Goal: Information Seeking & Learning: Learn about a topic

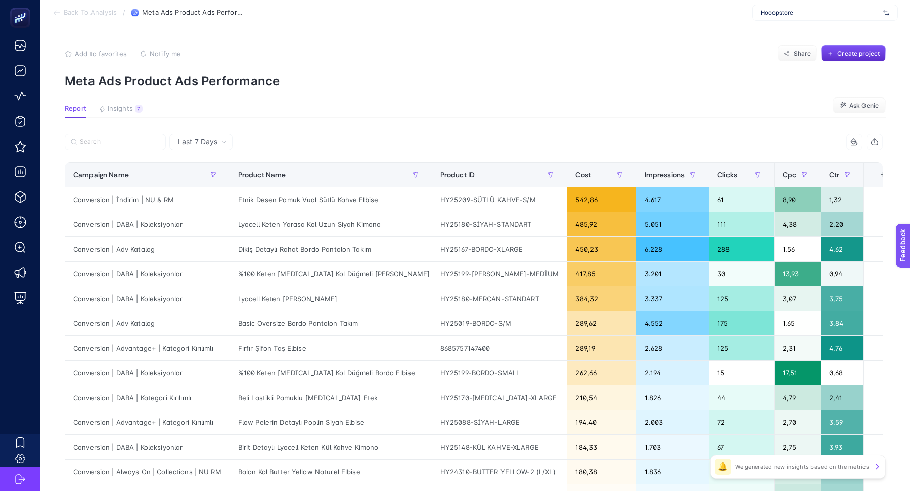
click at [790, 10] on span "Hooopstore" at bounding box center [820, 13] width 118 height 8
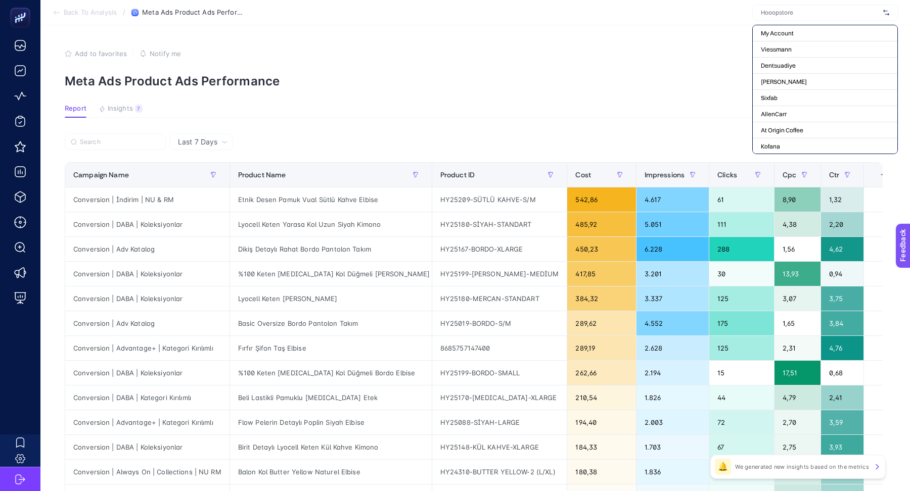
click at [790, 10] on input "text" at bounding box center [820, 13] width 118 height 8
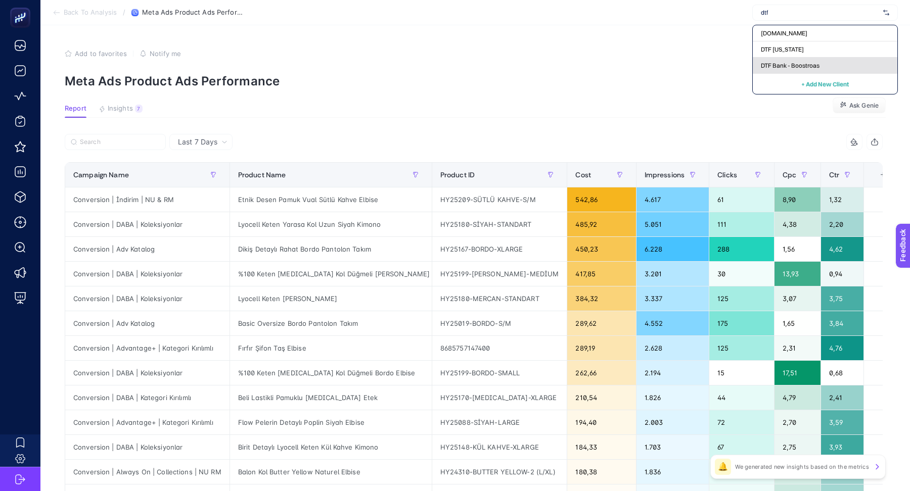
type input "dtf"
click at [782, 65] on span "DTF Bank - Boostroas" at bounding box center [790, 66] width 59 height 8
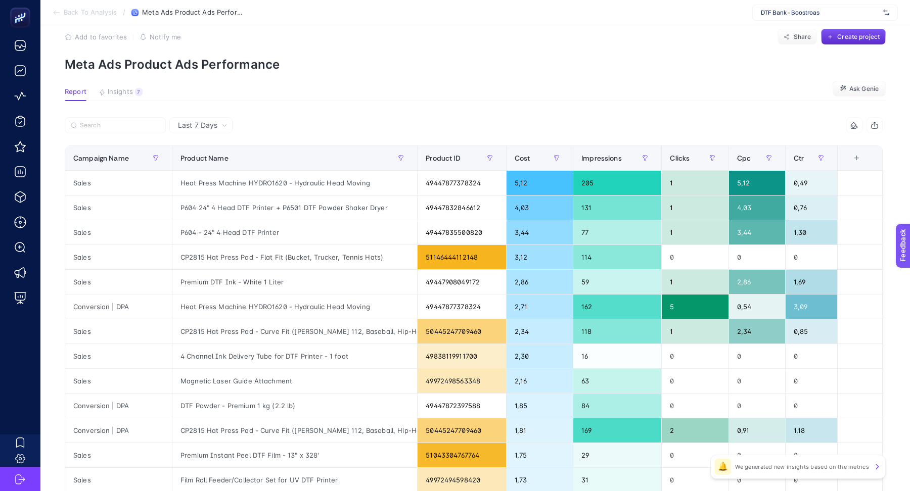
scroll to position [19, 0]
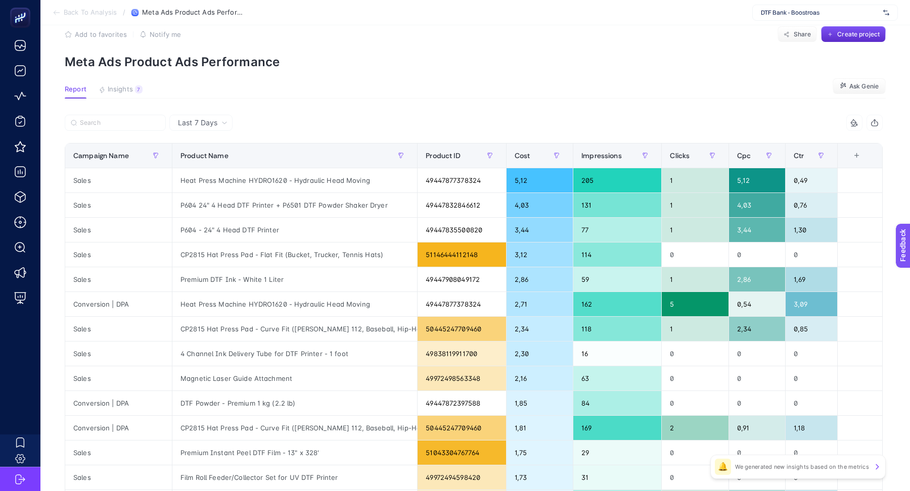
click at [121, 81] on article "Add to favorites false Notify me Share Create project Meta Ads Product Ads Perf…" at bounding box center [474, 401] width 869 height 790
click at [123, 87] on span "Insights" at bounding box center [120, 89] width 25 height 8
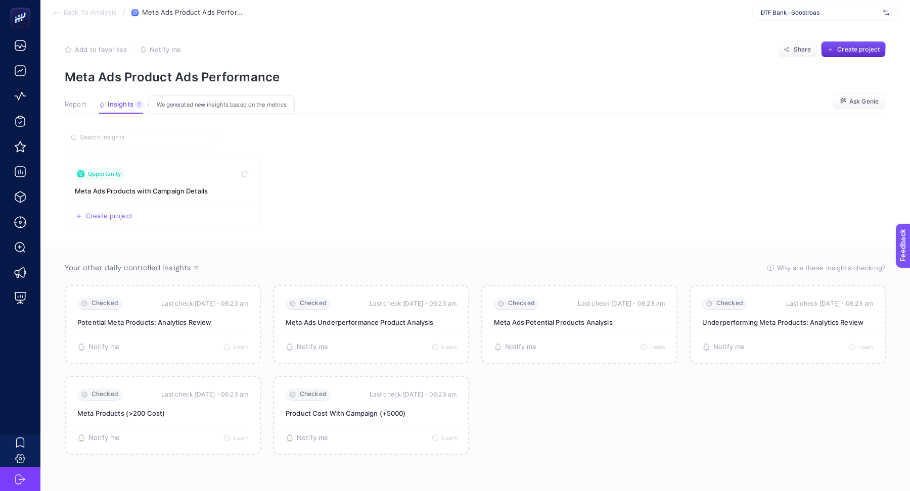
scroll to position [4, 0]
click at [189, 195] on h3 "Meta Ads Products with Campaign Details" at bounding box center [163, 191] width 176 height 10
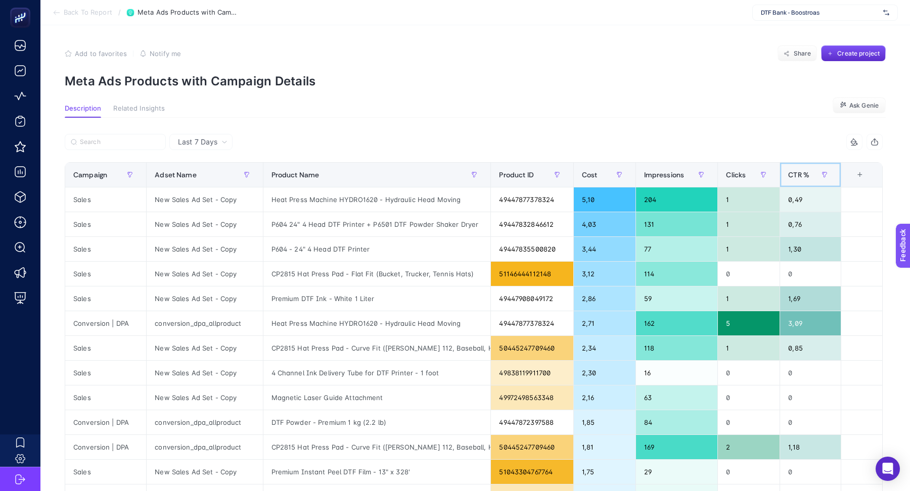
click at [799, 181] on div "CTR %" at bounding box center [810, 175] width 44 height 16
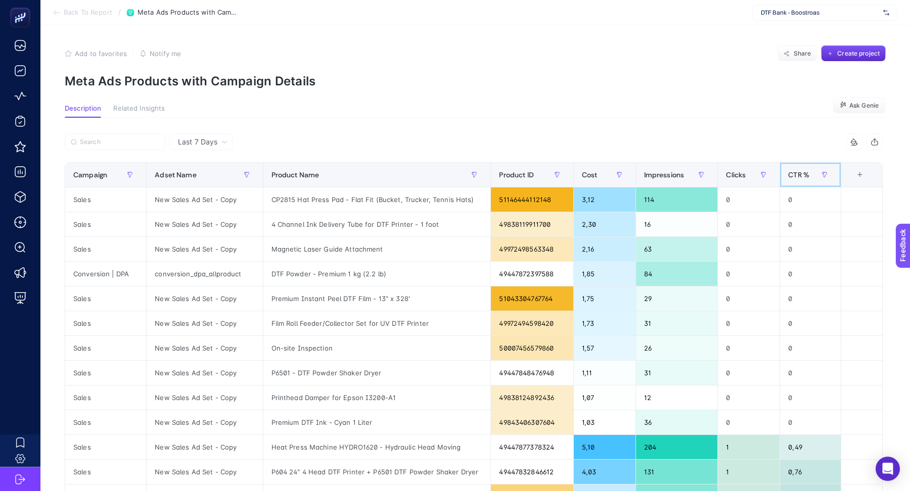
click at [800, 183] on th "CTR %" at bounding box center [810, 175] width 61 height 25
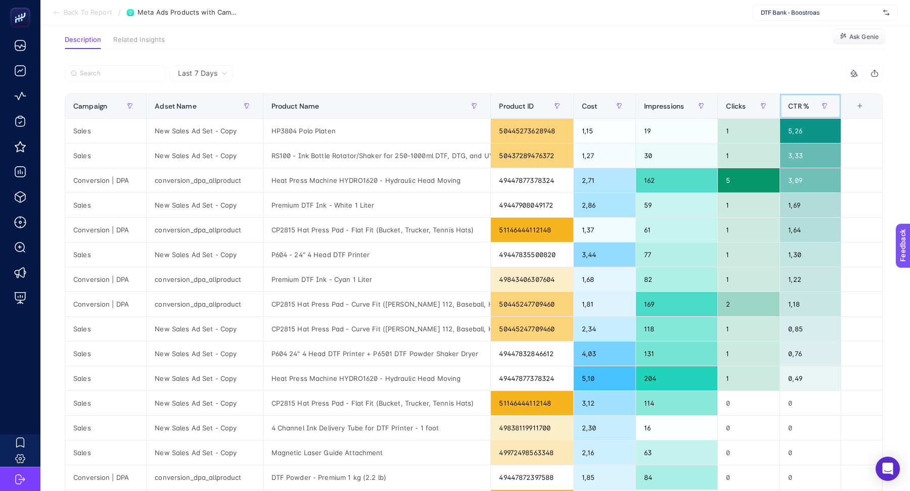
scroll to position [69, 0]
click at [736, 106] on span "Clicks" at bounding box center [736, 106] width 20 height 8
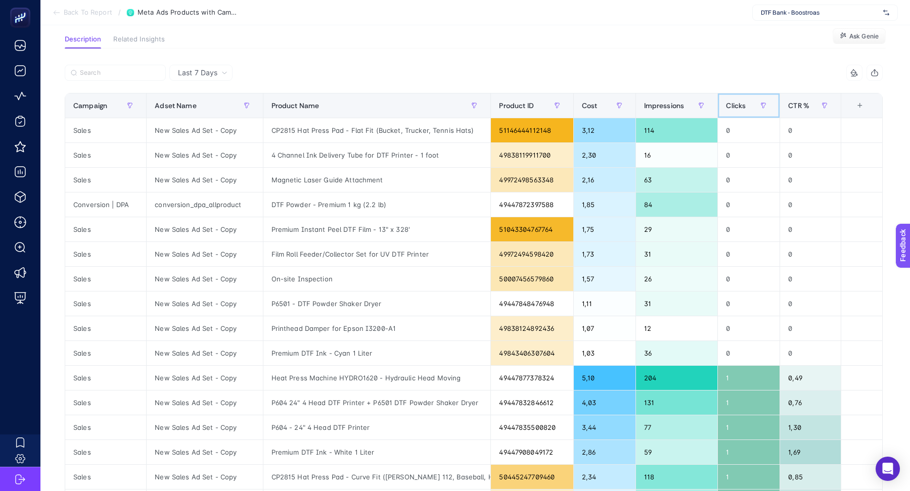
click at [736, 106] on span "Clicks" at bounding box center [736, 106] width 20 height 8
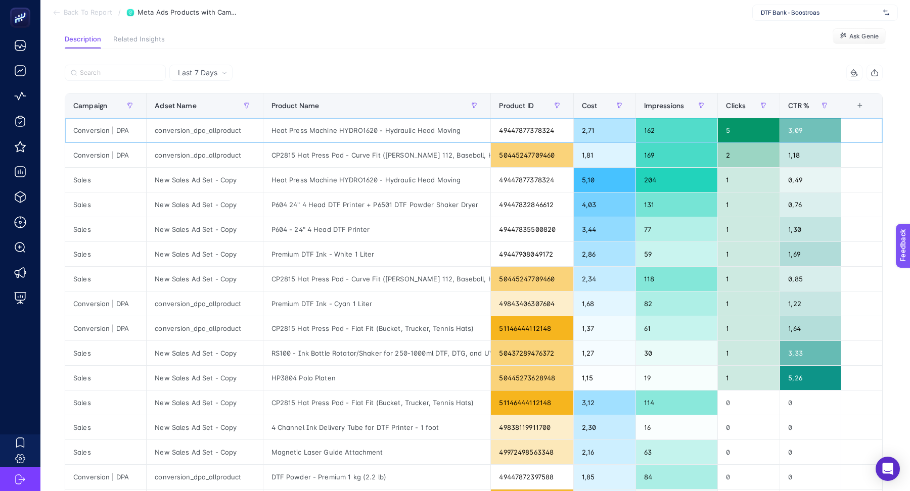
click at [377, 129] on div "Heat Press Machine HYDRO1620 - Hydraulic Head Moving" at bounding box center [376, 130] width 227 height 24
copy tr "Heat Press Machine HYDRO1620 - Hydraulic Head Moving"
